Goal: Find specific page/section: Find specific page/section

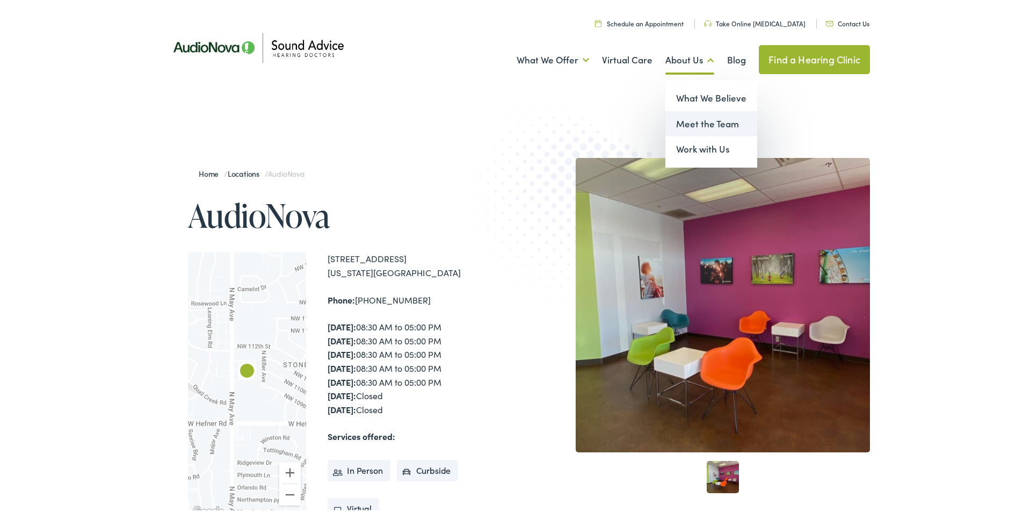
click at [693, 121] on link "Meet the Team" at bounding box center [711, 122] width 92 height 26
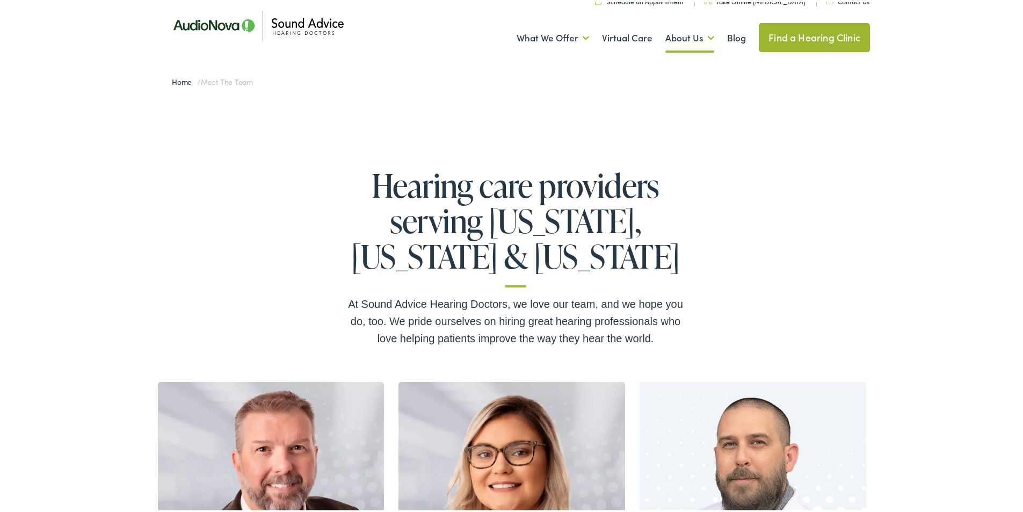
scroll to position [20, 0]
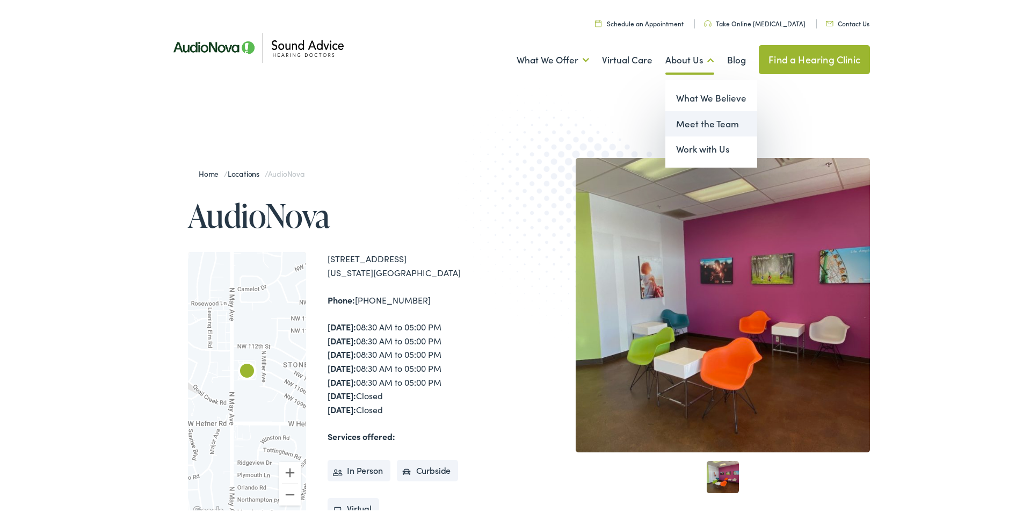
click at [688, 119] on link "Meet the Team" at bounding box center [711, 122] width 92 height 26
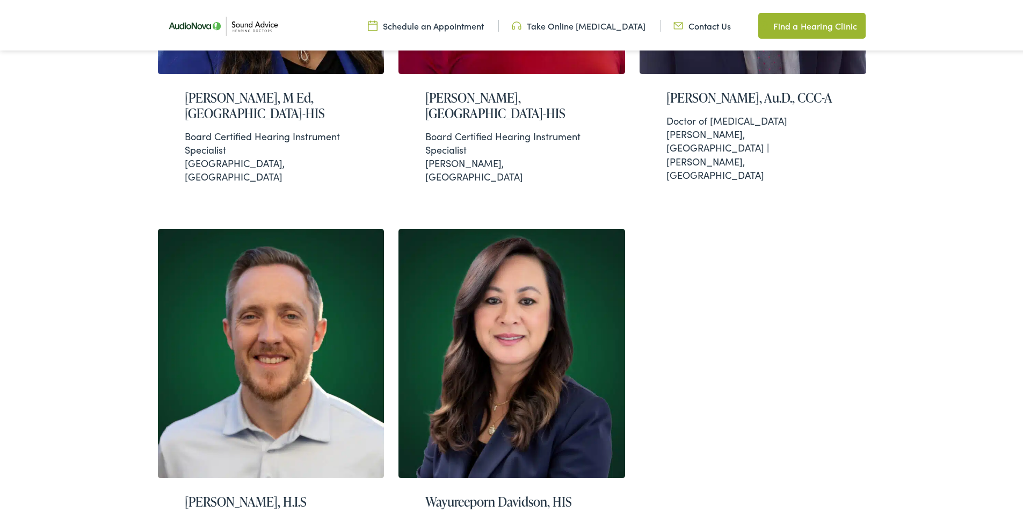
scroll to position [1035, 0]
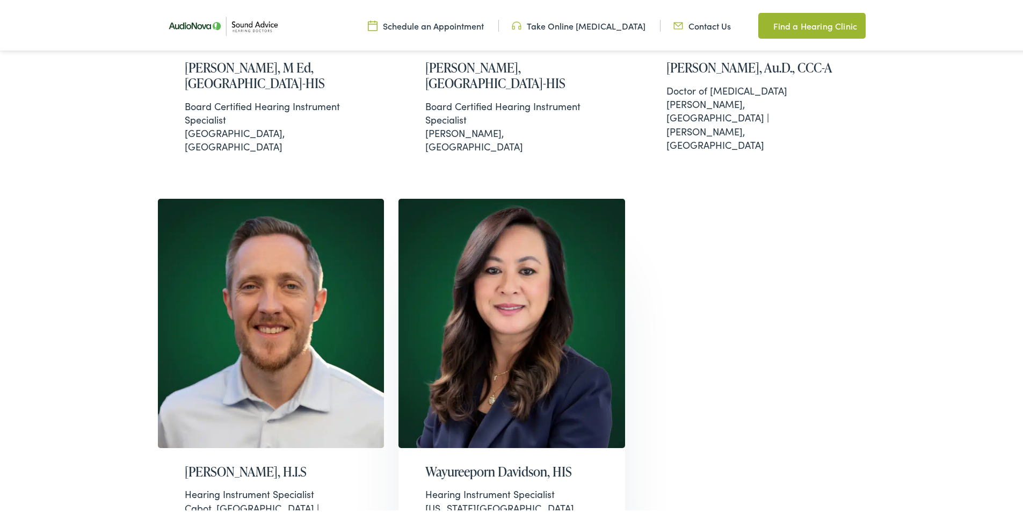
click at [511, 462] on h2 "Wayureeporn Davidson, HIS" at bounding box center [511, 470] width 173 height 16
